Goal: Check status: Check status

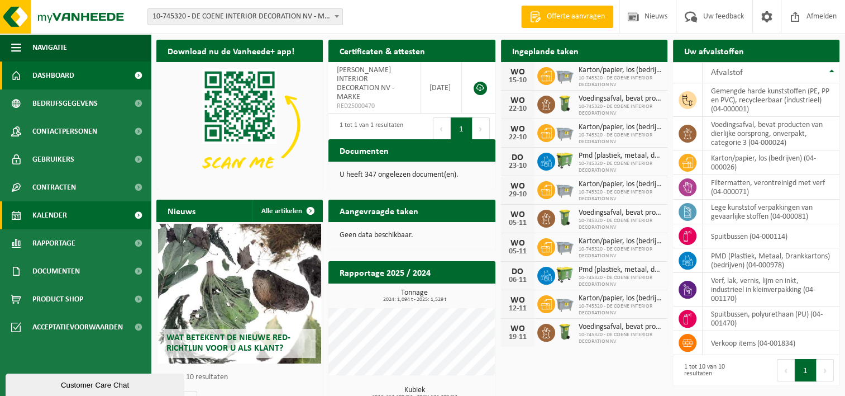
click at [60, 219] on span "Kalender" at bounding box center [49, 215] width 35 height 28
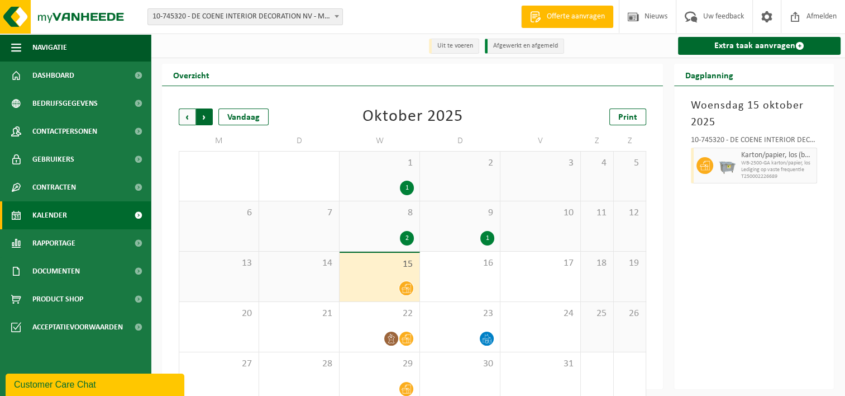
click at [186, 117] on span "Vorige" at bounding box center [187, 116] width 17 height 17
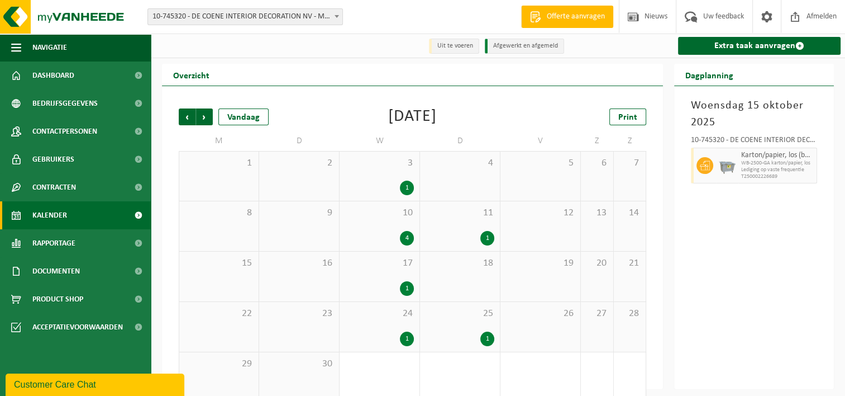
click at [409, 237] on div "4" at bounding box center [407, 238] width 14 height 15
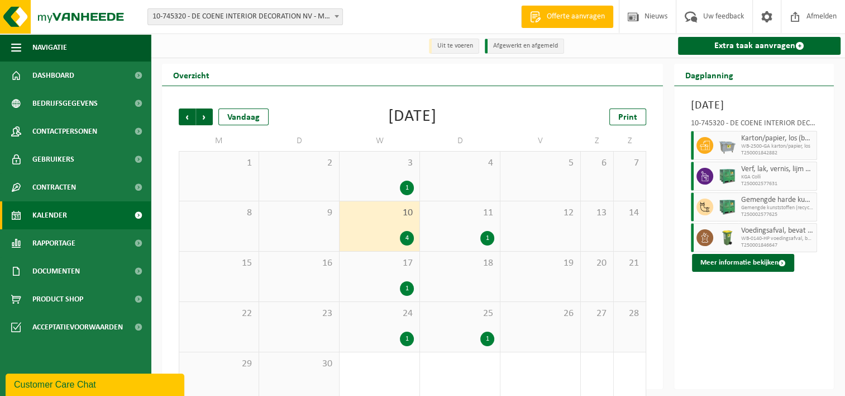
click at [488, 337] on div "1" at bounding box center [487, 338] width 14 height 15
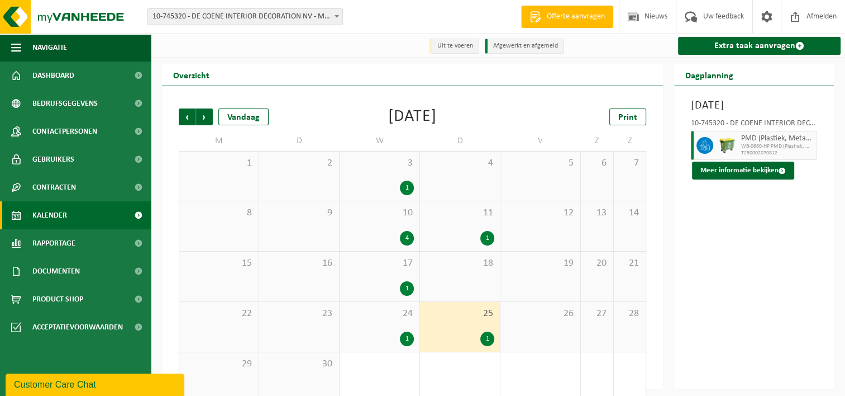
click at [409, 237] on div "4" at bounding box center [407, 238] width 14 height 15
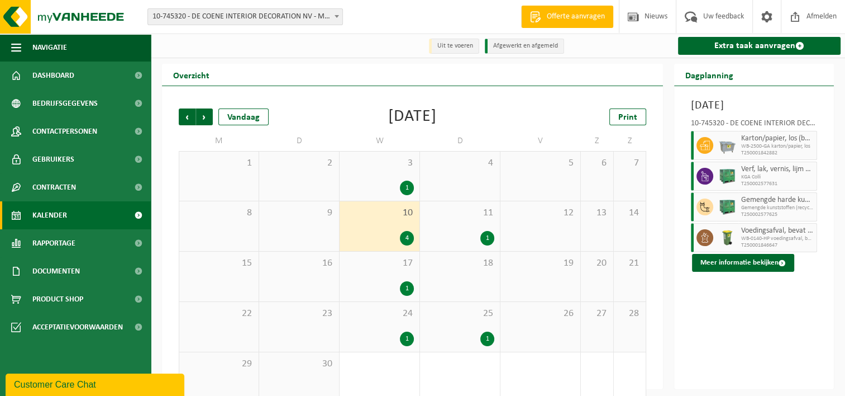
click at [407, 291] on div "1" at bounding box center [407, 288] width 14 height 15
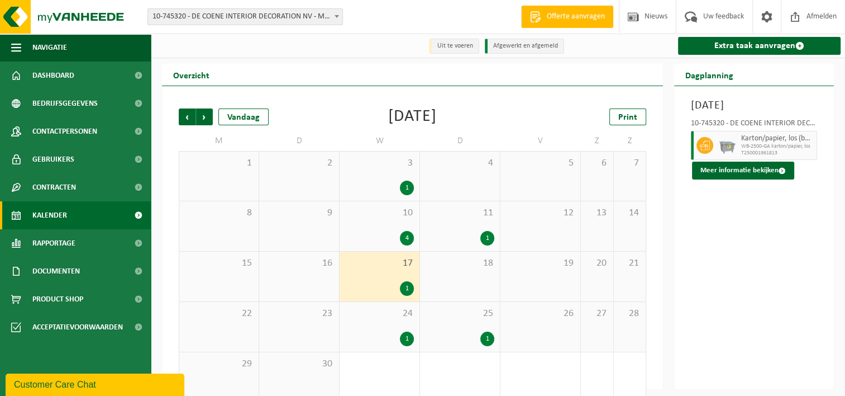
click at [408, 336] on div "1" at bounding box center [407, 338] width 14 height 15
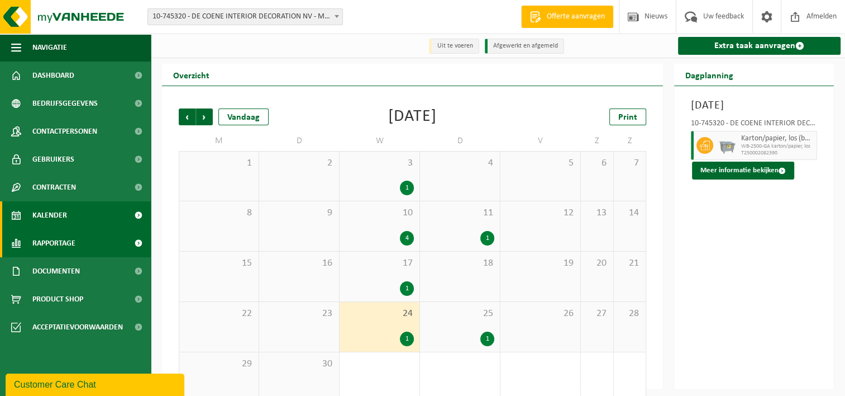
click at [56, 241] on span "Rapportage" at bounding box center [53, 243] width 43 height 28
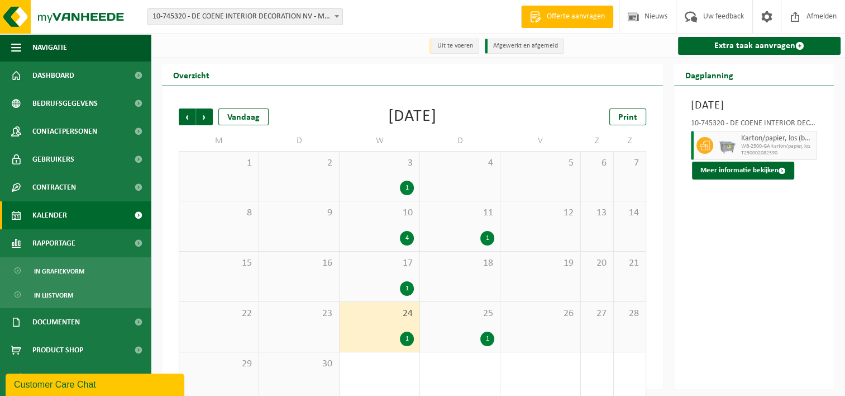
click at [61, 213] on span "Kalender" at bounding box center [49, 215] width 35 height 28
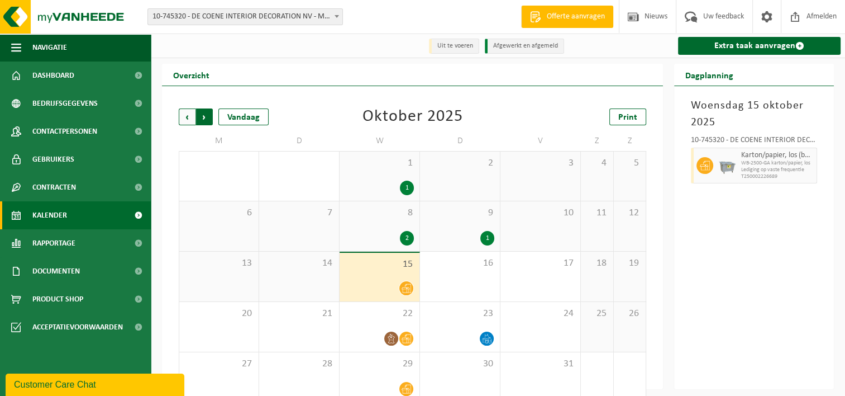
click at [184, 116] on span "Vorige" at bounding box center [187, 116] width 17 height 17
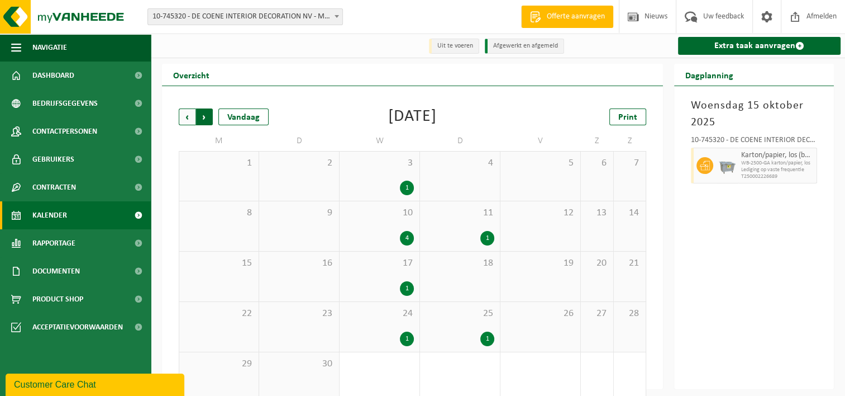
click at [185, 117] on span "Vorige" at bounding box center [187, 116] width 17 height 17
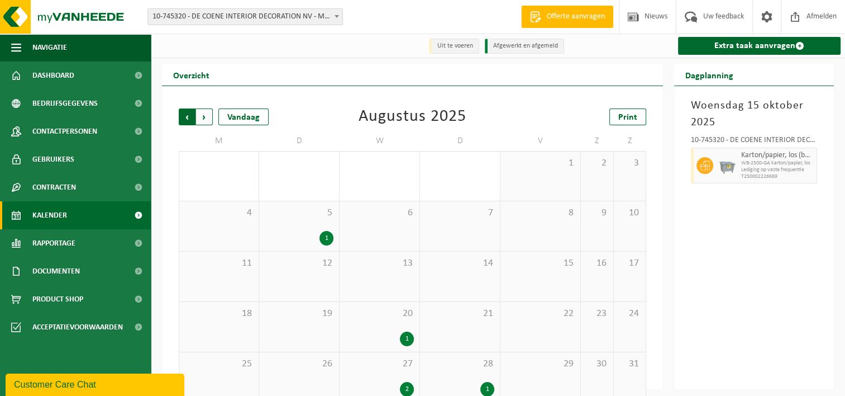
click at [202, 116] on span "Volgende" at bounding box center [204, 116] width 17 height 17
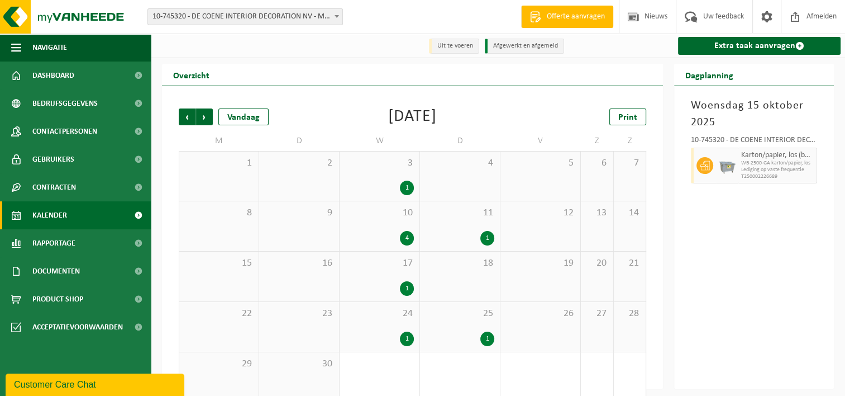
click at [406, 241] on div "4" at bounding box center [407, 238] width 14 height 15
